Goal: Navigation & Orientation: Find specific page/section

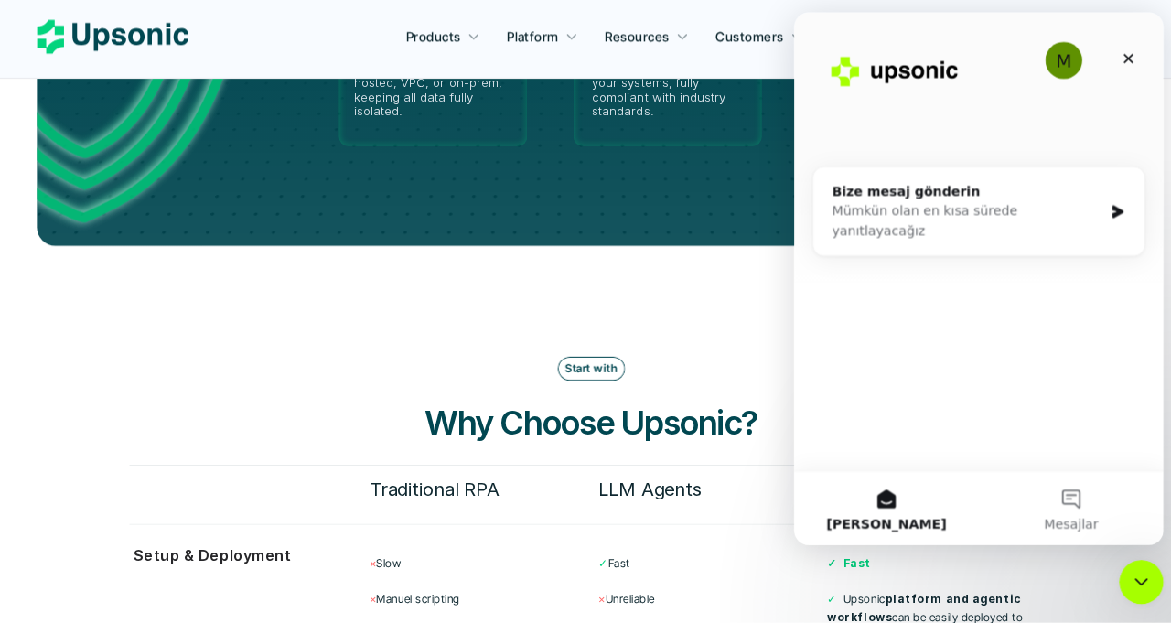
click at [1112, 58] on div "Kapat" at bounding box center [1125, 57] width 33 height 33
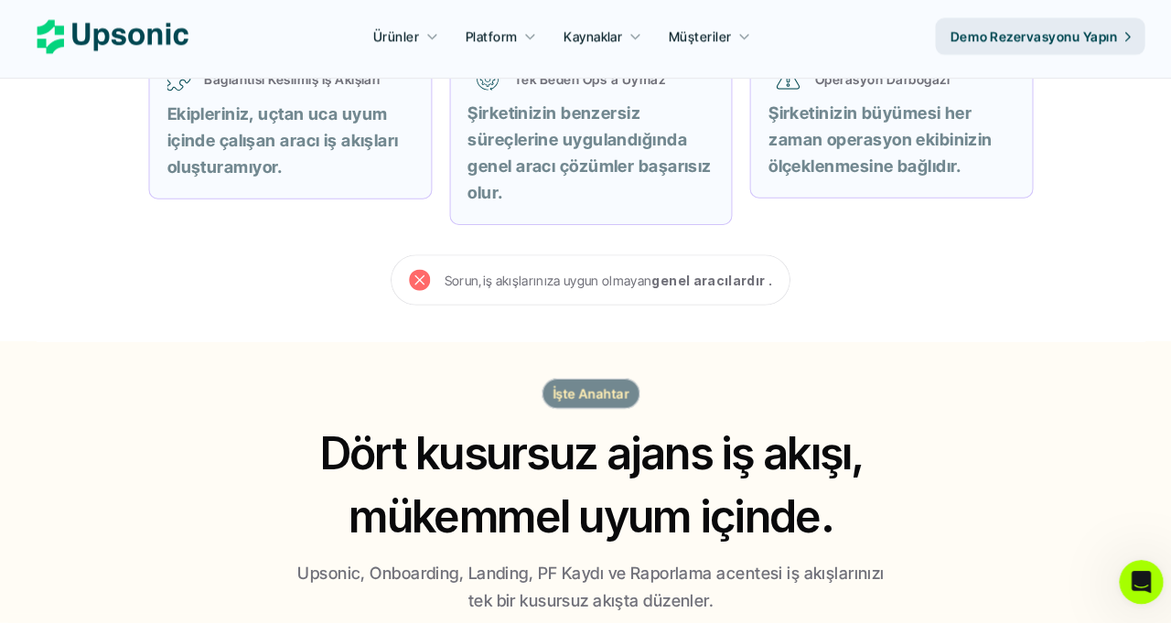
scroll to position [868, 0]
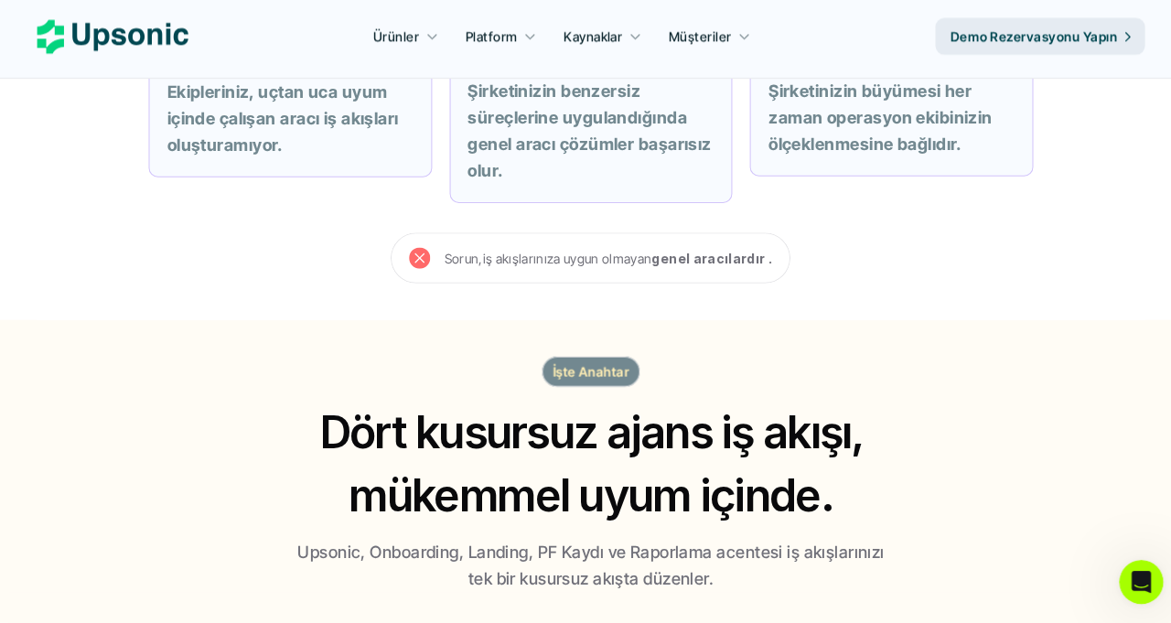
click at [402, 49] on font "Ürünler" at bounding box center [393, 43] width 46 height 16
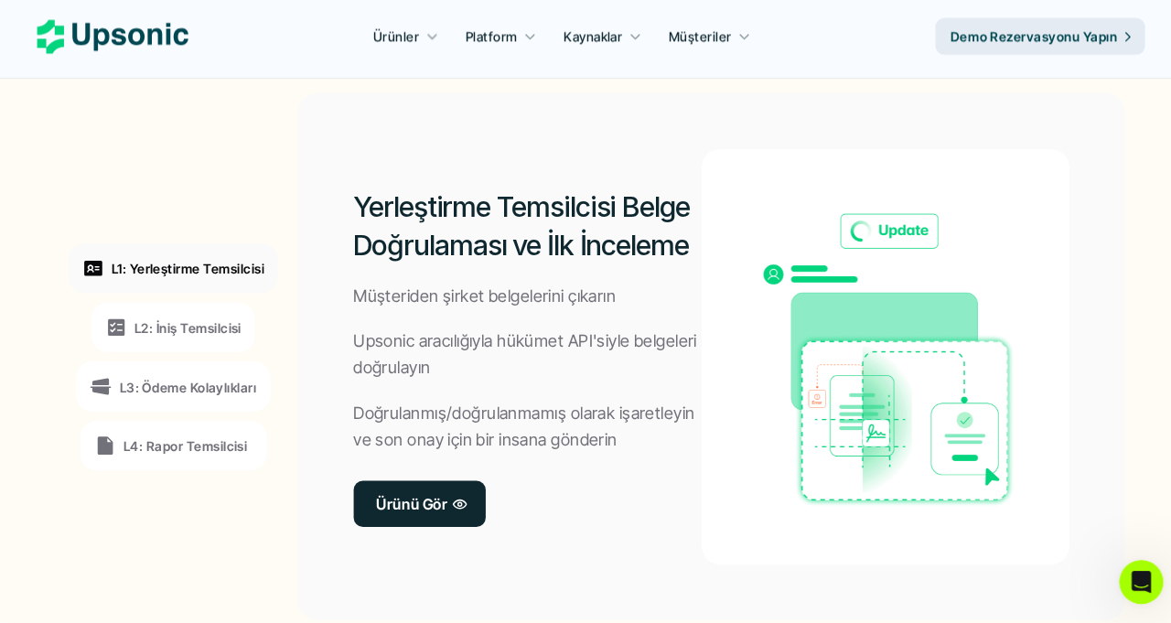
scroll to position [1495, 0]
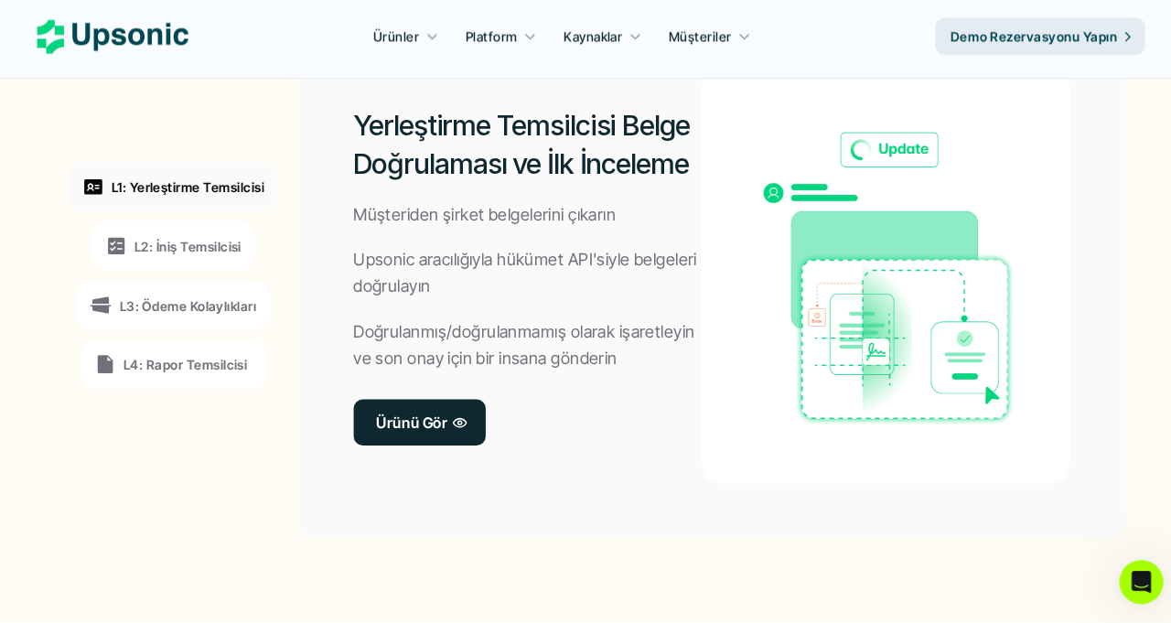
click at [413, 410] on link "Ürünü Gör" at bounding box center [416, 425] width 131 height 46
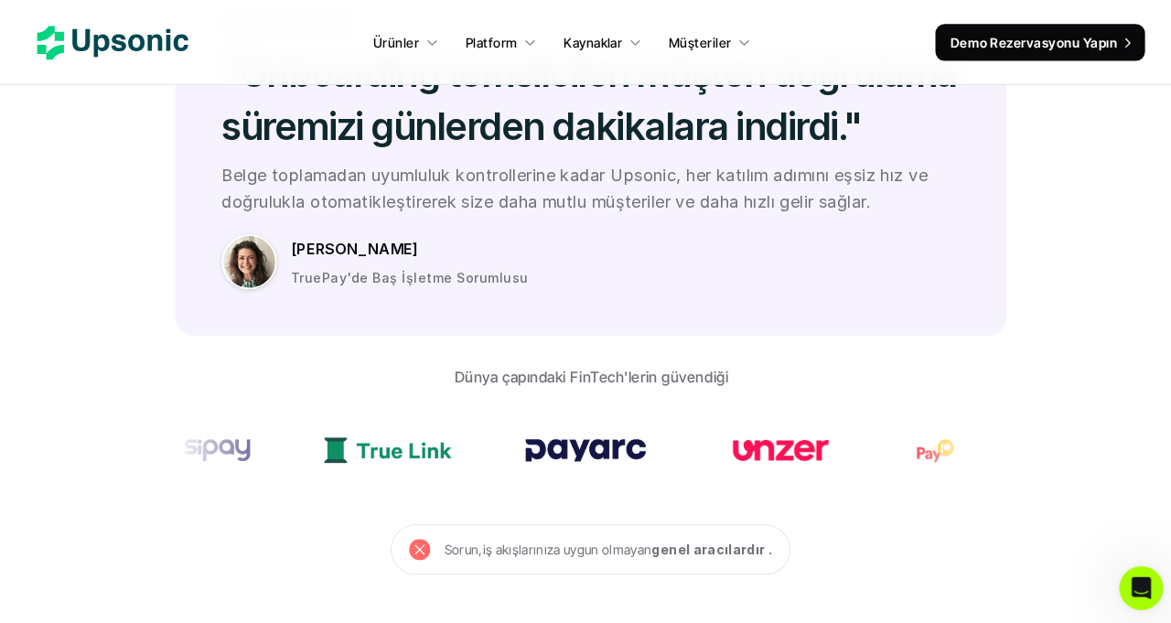
scroll to position [5147, 0]
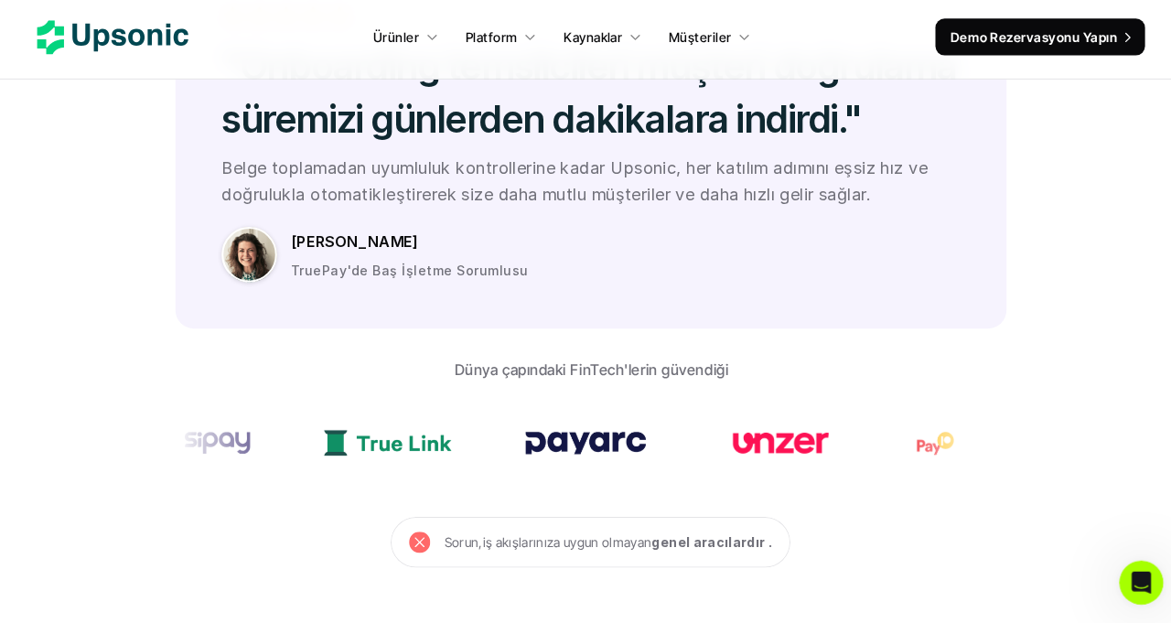
click at [411, 47] on font "Ürünler" at bounding box center [393, 43] width 46 height 16
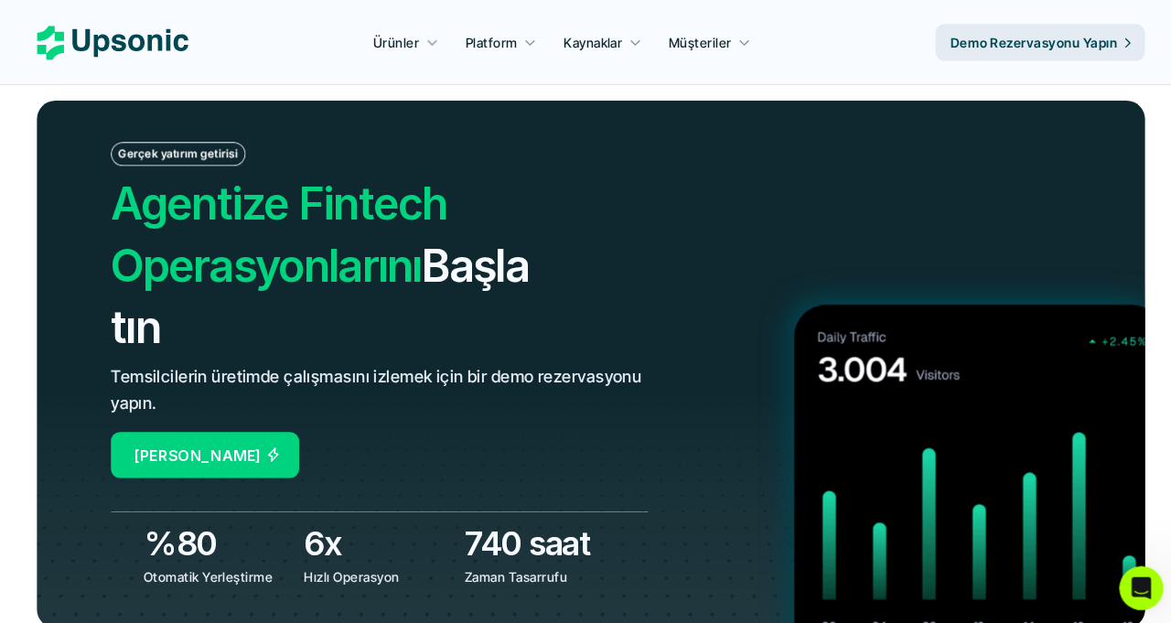
scroll to position [6536, 0]
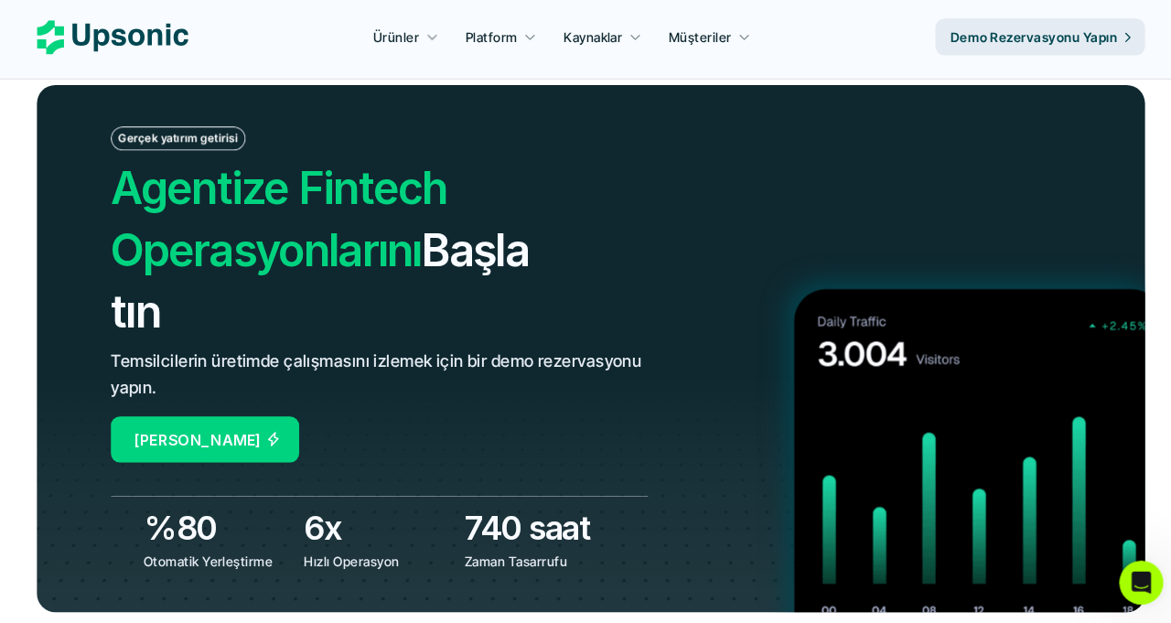
click at [247, 441] on font "[PERSON_NAME]" at bounding box center [196, 441] width 126 height 18
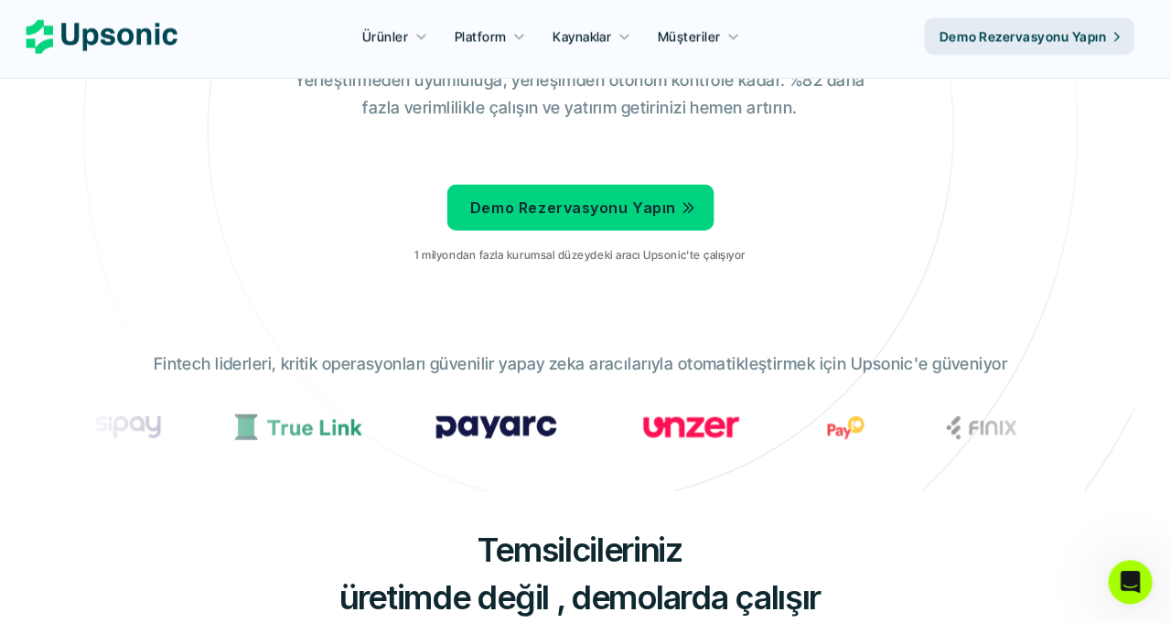
scroll to position [0, 0]
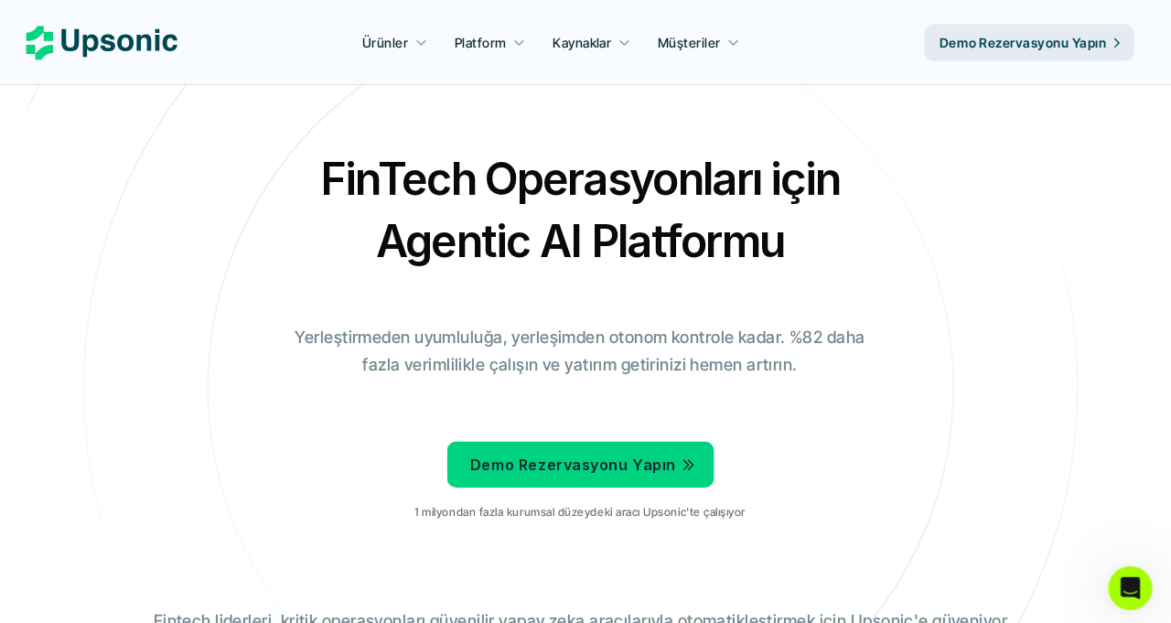
click at [394, 35] on font "Ürünler" at bounding box center [393, 43] width 46 height 16
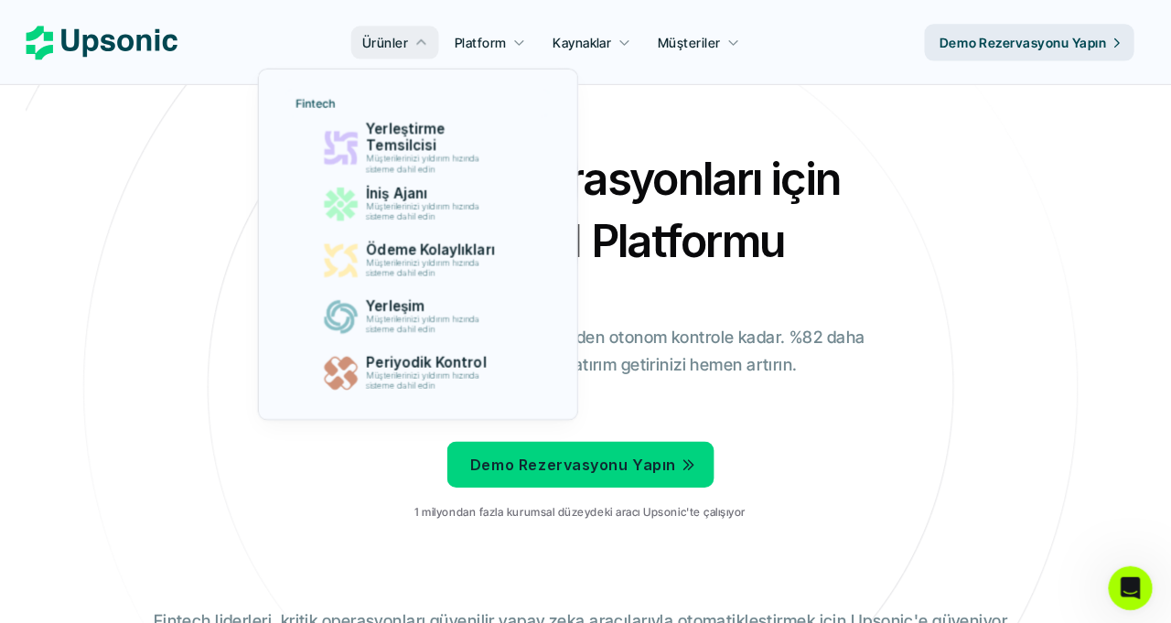
scroll to position [211, 0]
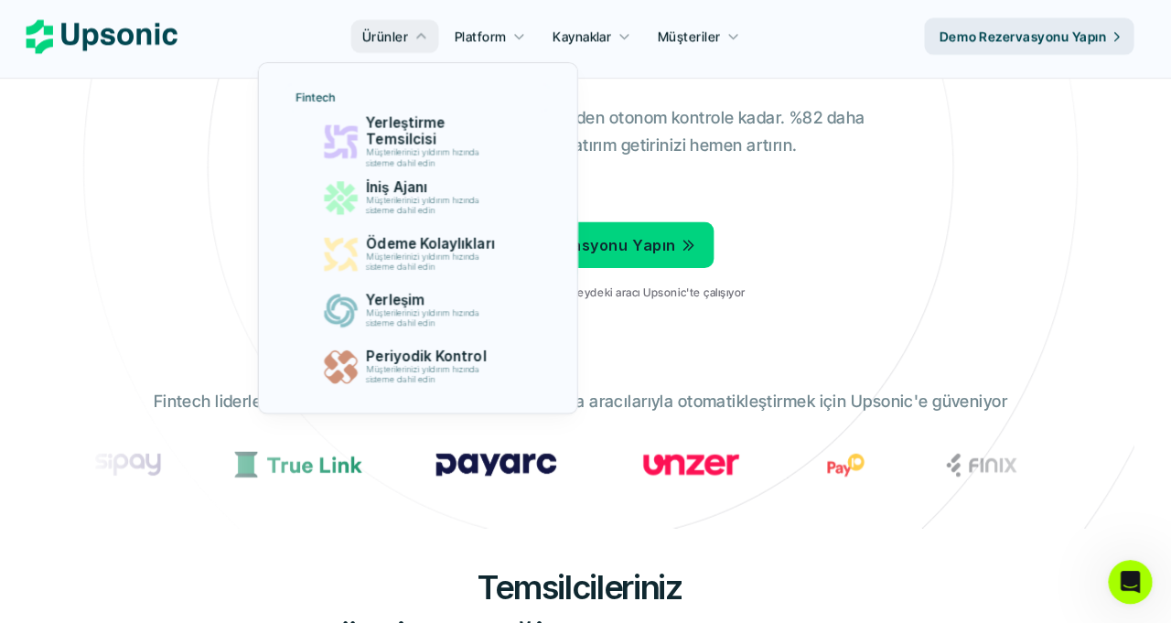
click at [416, 33] on p "Ürünler" at bounding box center [393, 42] width 46 height 19
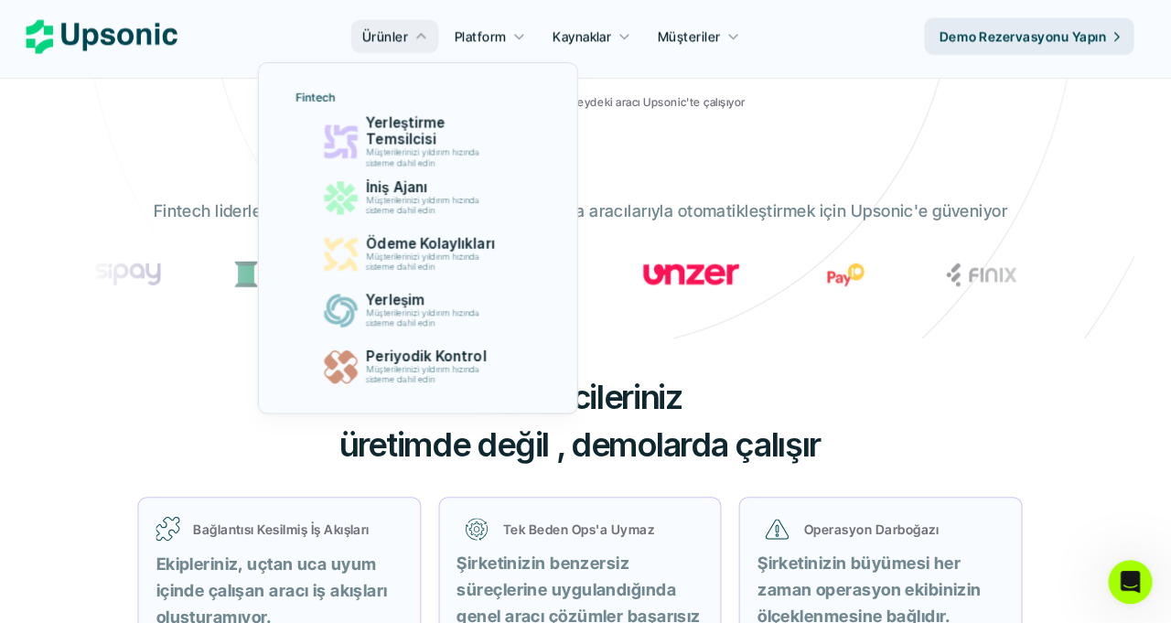
click at [430, 53] on div at bounding box center [425, 221] width 318 height 391
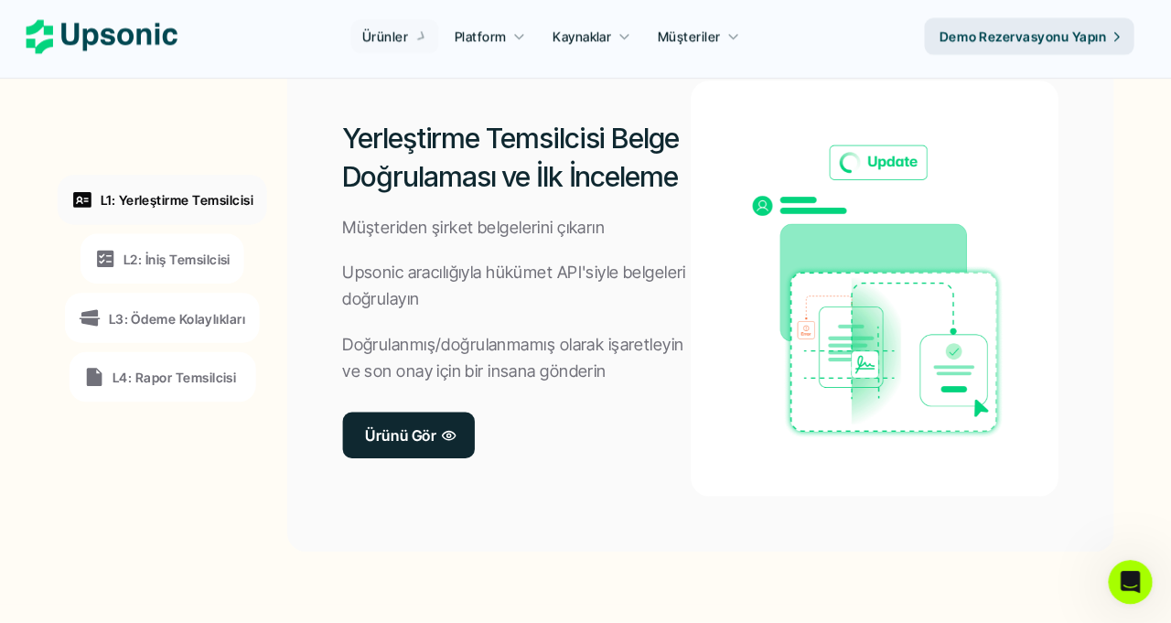
scroll to position [1488, 0]
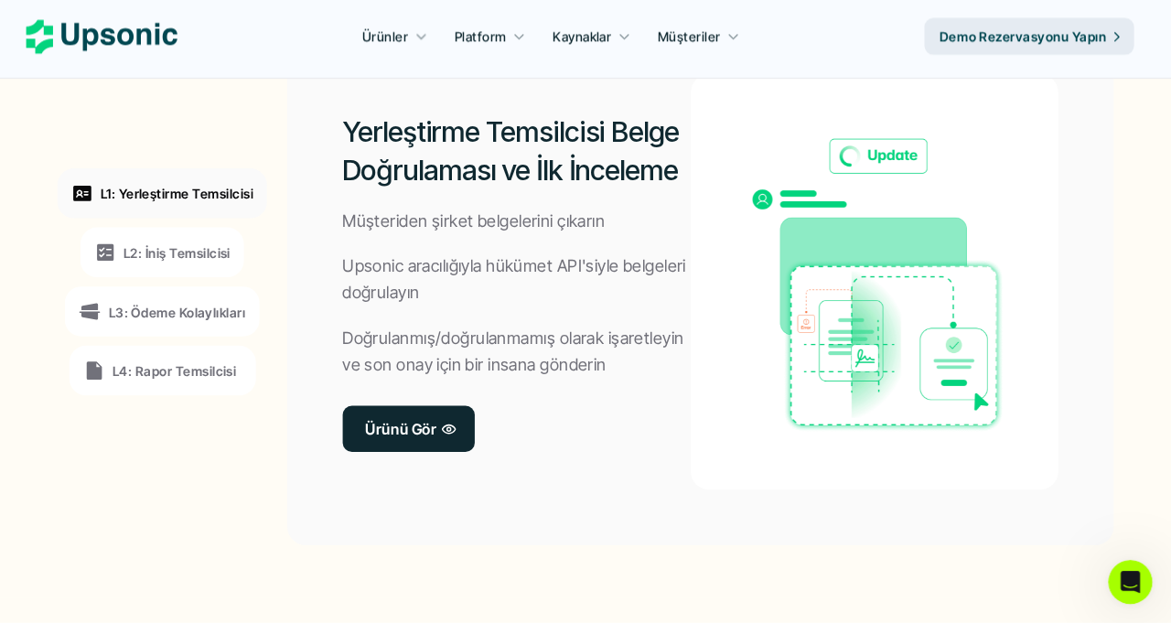
click at [392, 51] on p "Ürünler" at bounding box center [393, 42] width 46 height 19
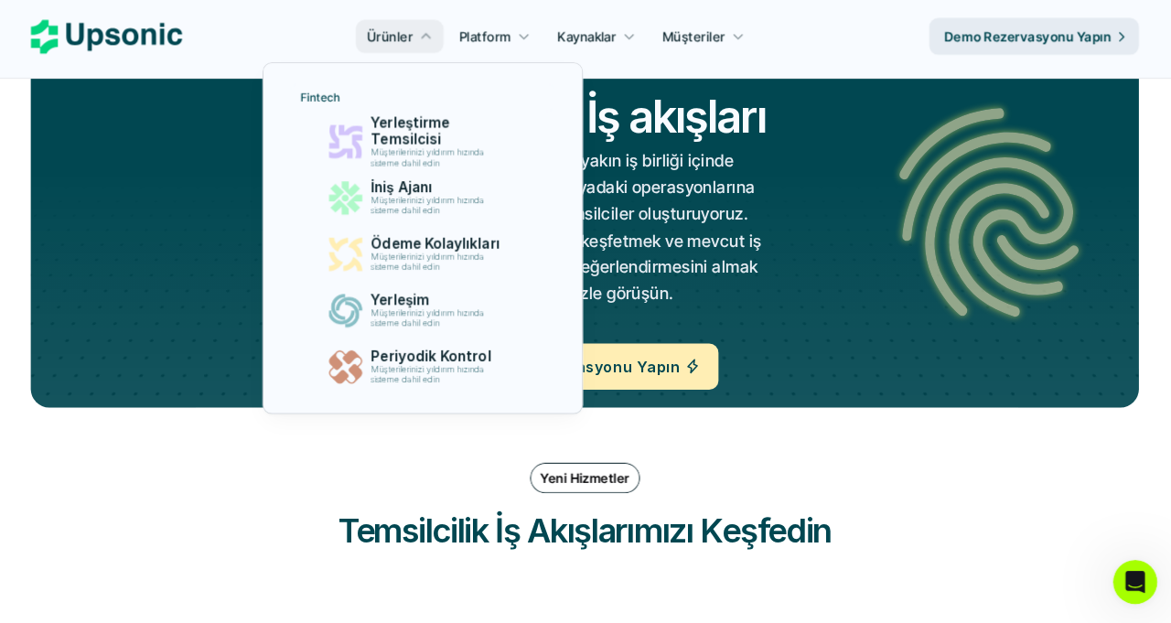
scroll to position [2164, 0]
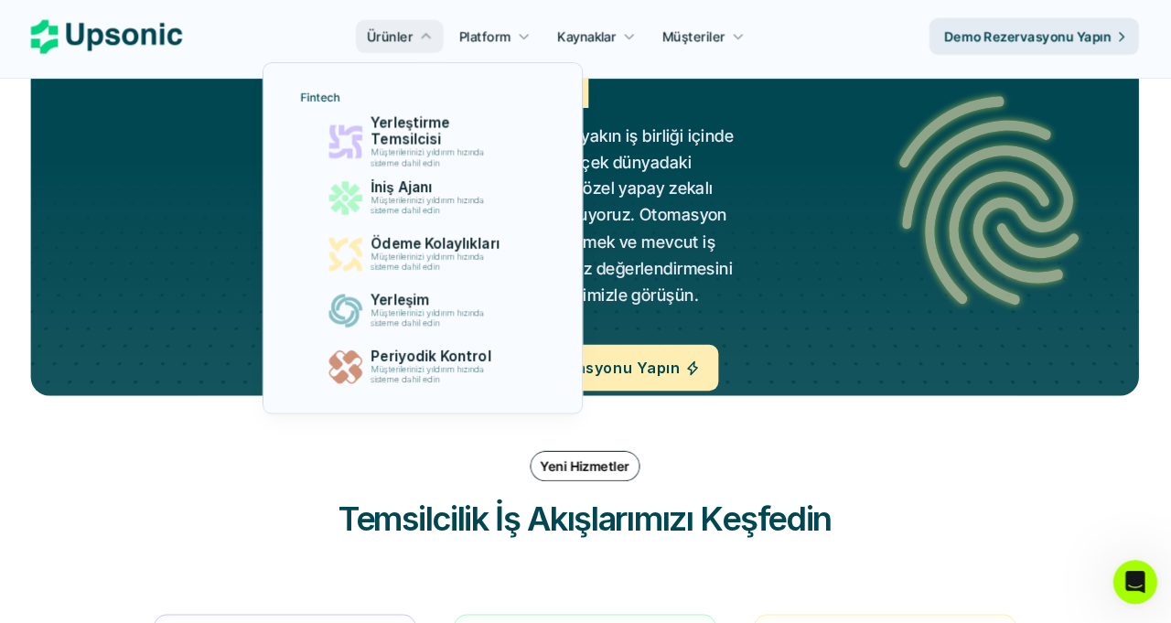
click at [99, 291] on div "Sadece Özel Değil Size özel İş akışları Operasyonlar İşlemler İş akışları FinTe…" at bounding box center [586, 198] width 988 height 394
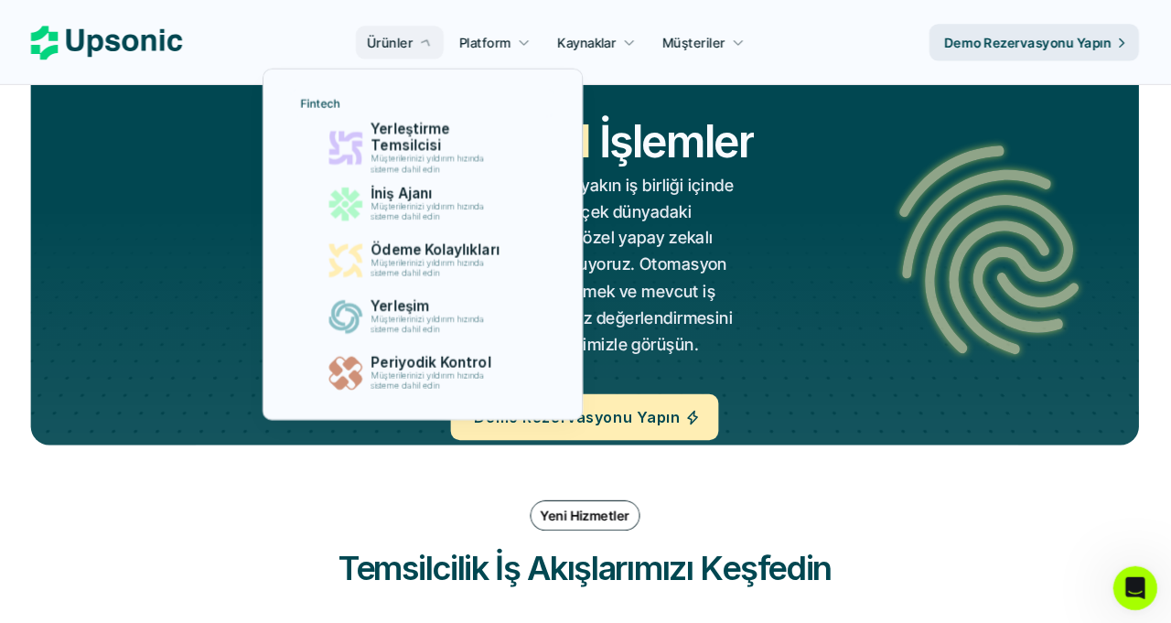
click at [71, 251] on div at bounding box center [585, 327] width 1317 height 231
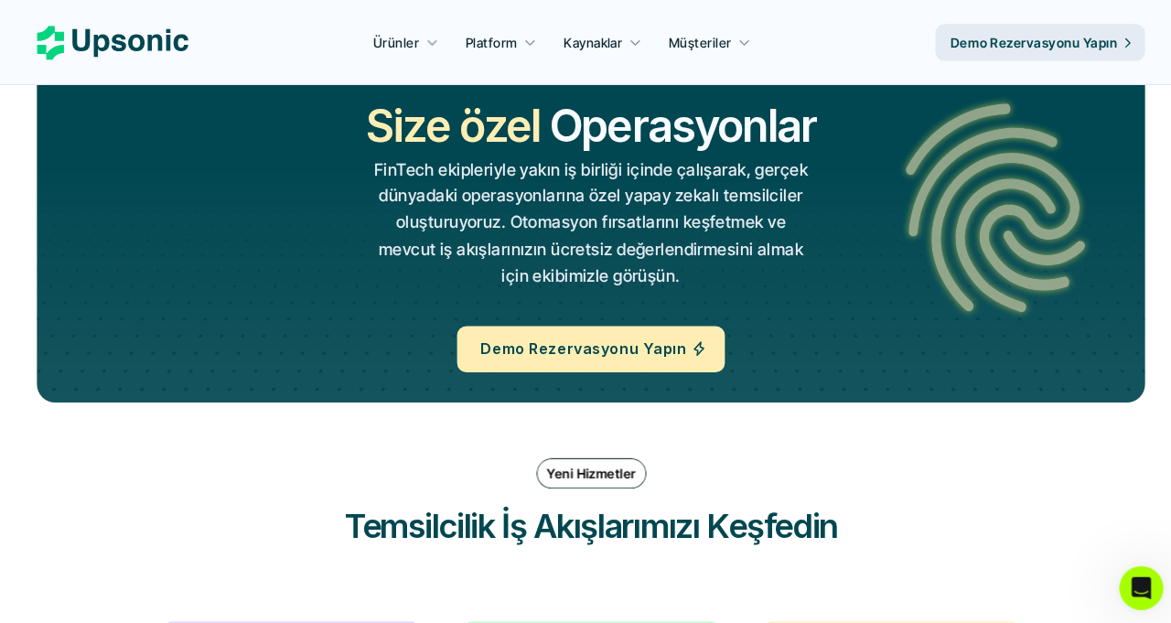
scroll to position [1998, 0]
